Goal: Information Seeking & Learning: Compare options

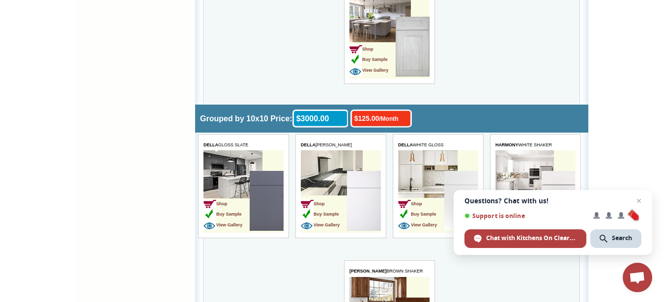
scroll to position [1372, 0]
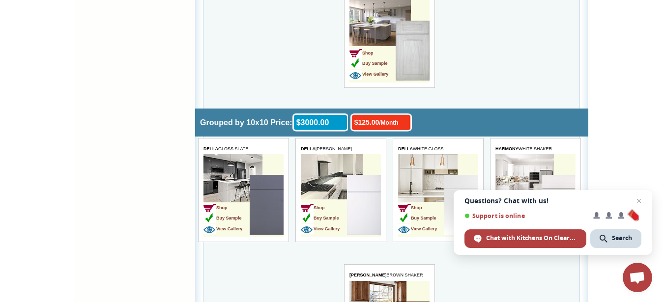
click at [250, 164] on td "Shop Buy Sample View Gallery" at bounding box center [244, 195] width 80 height 83
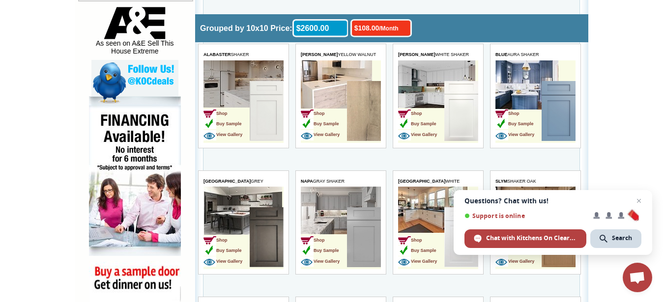
scroll to position [544, 0]
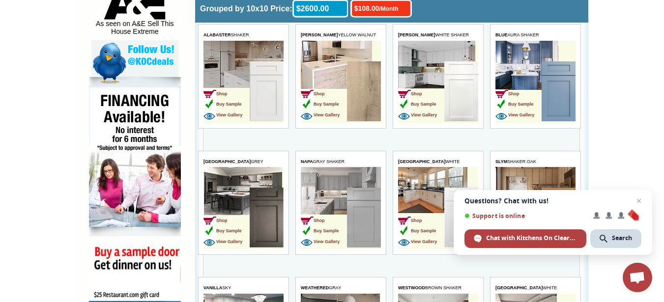
click at [338, 206] on td "Shop Buy Sample View Gallery" at bounding box center [324, 219] width 46 height 62
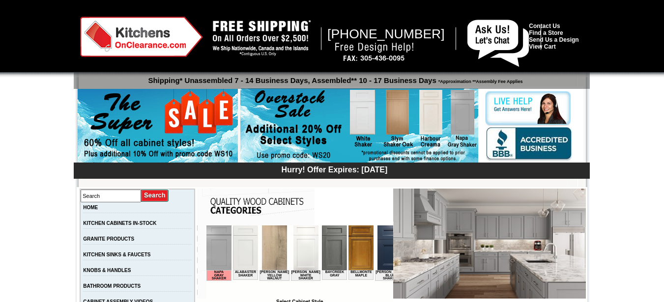
click at [269, 254] on img at bounding box center [274, 248] width 25 height 45
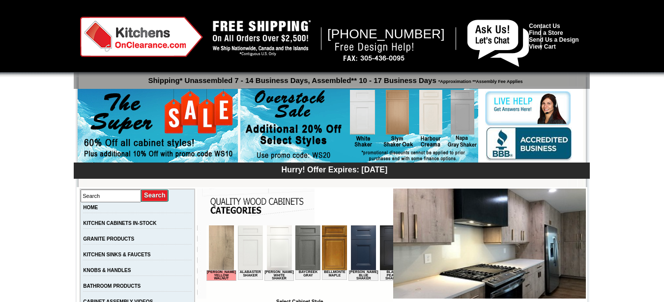
click at [295, 245] on img at bounding box center [307, 248] width 25 height 45
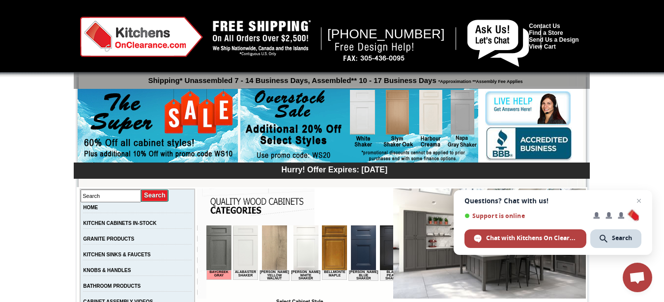
click at [321, 244] on img at bounding box center [333, 248] width 25 height 45
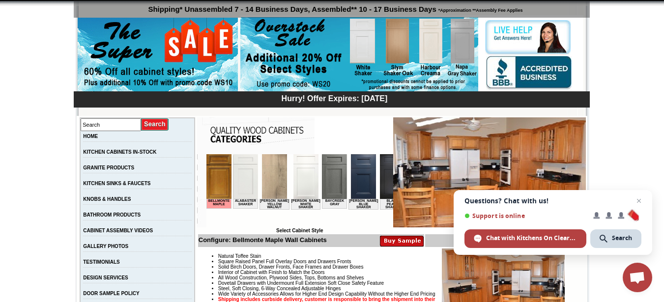
scroll to position [52, 0]
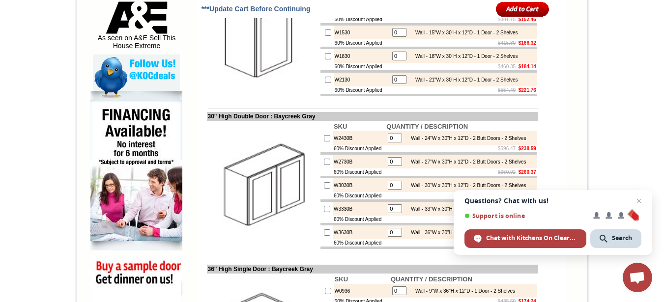
scroll to position [531, 0]
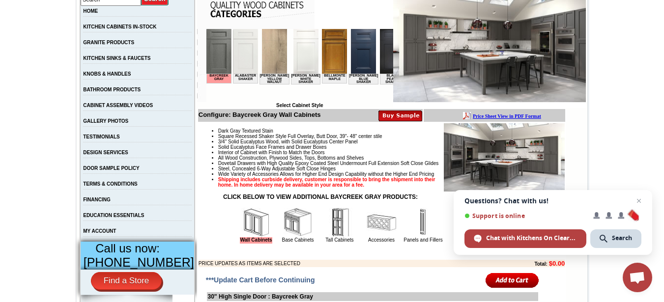
scroll to position [177, 0]
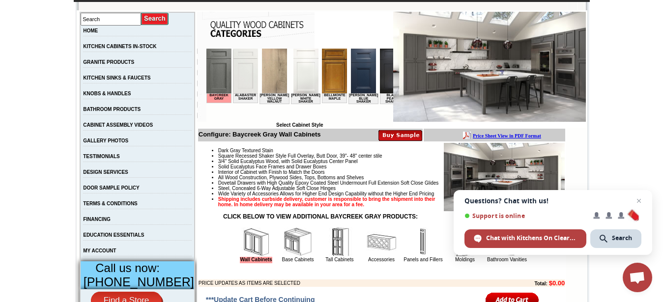
click at [148, 113] on tbody "Search HOME KITCHEN CABINETS IN-STOCK GRANITE PRODUCTS KITCHEN SINKS & FAUCETS …" at bounding box center [137, 180] width 115 height 336
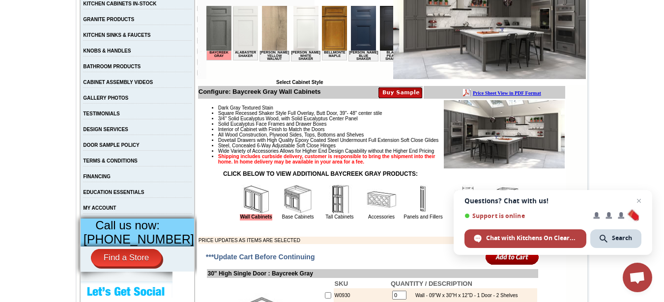
scroll to position [223, 0]
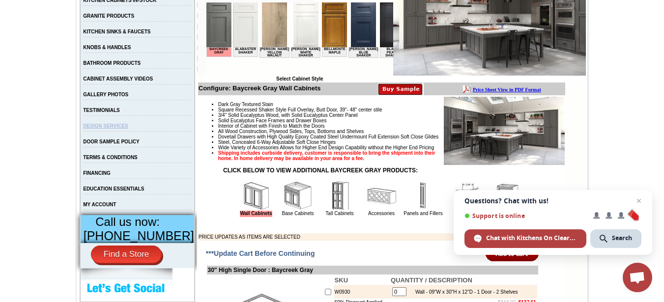
click at [120, 129] on link "DESIGN SERVICES" at bounding box center [105, 125] width 45 height 5
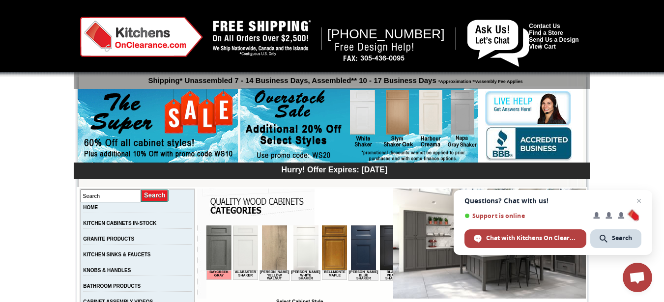
drag, startPoint x: 667, startPoint y: 23, endPoint x: 666, endPoint y: 53, distance: 30.5
click at [154, 38] on img at bounding box center [141, 37] width 123 height 40
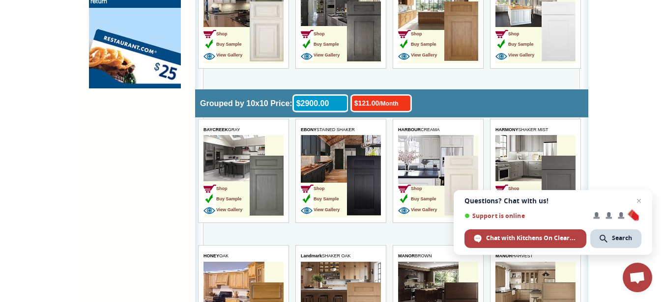
scroll to position [871, 0]
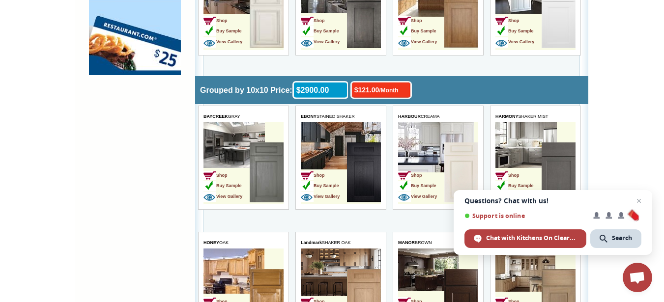
drag, startPoint x: 651, startPoint y: 179, endPoint x: 649, endPoint y: 100, distance: 78.7
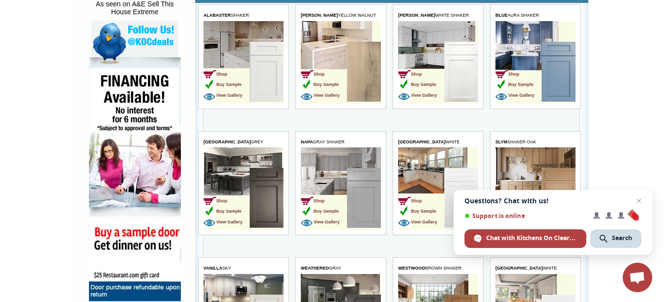
scroll to position [590, 0]
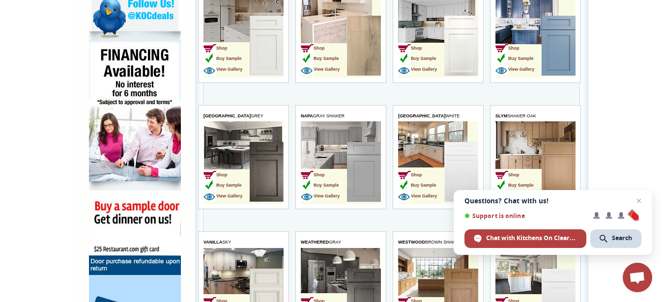
click at [343, 148] on td "Shop Buy Sample View Gallery" at bounding box center [324, 173] width 46 height 62
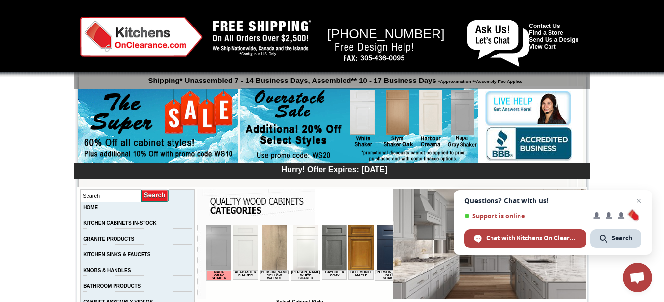
click at [382, 36] on span "1-888-621-0085" at bounding box center [385, 34] width 117 height 15
click at [176, 39] on img at bounding box center [141, 37] width 123 height 40
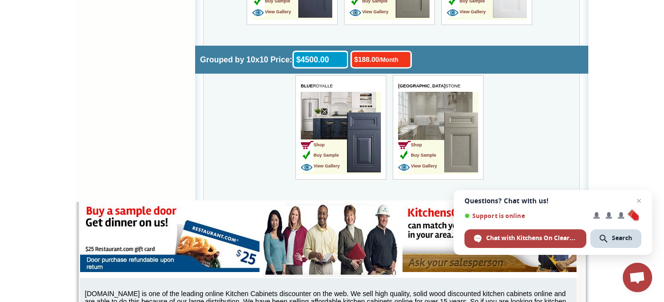
scroll to position [3231, 0]
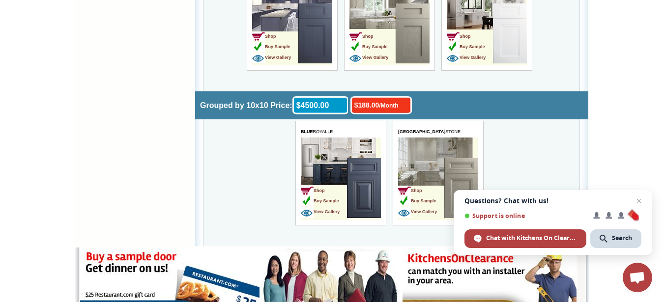
click at [430, 170] on td "Shop Buy Sample View Gallery" at bounding box center [421, 189] width 46 height 62
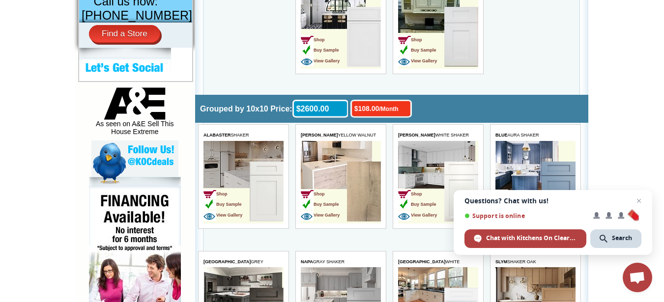
scroll to position [457, 0]
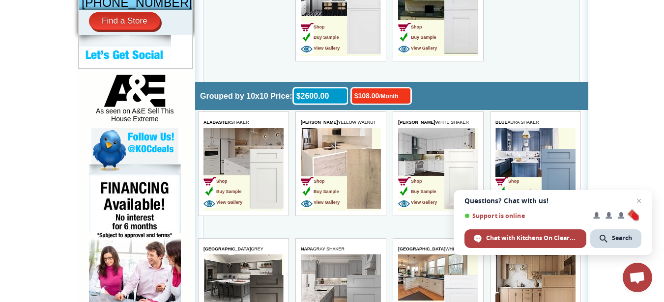
click at [520, 162] on td "Shop Buy Sample View Gallery" at bounding box center [518, 180] width 46 height 62
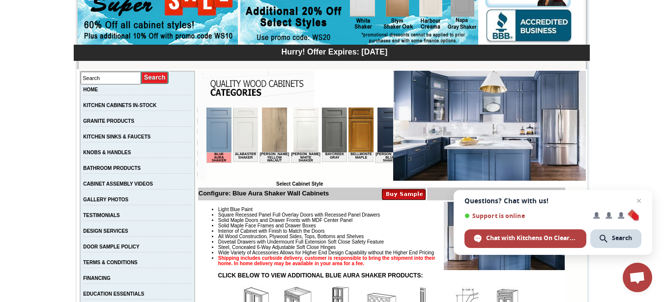
scroll to position [511, 0]
